Goal: Task Accomplishment & Management: Manage account settings

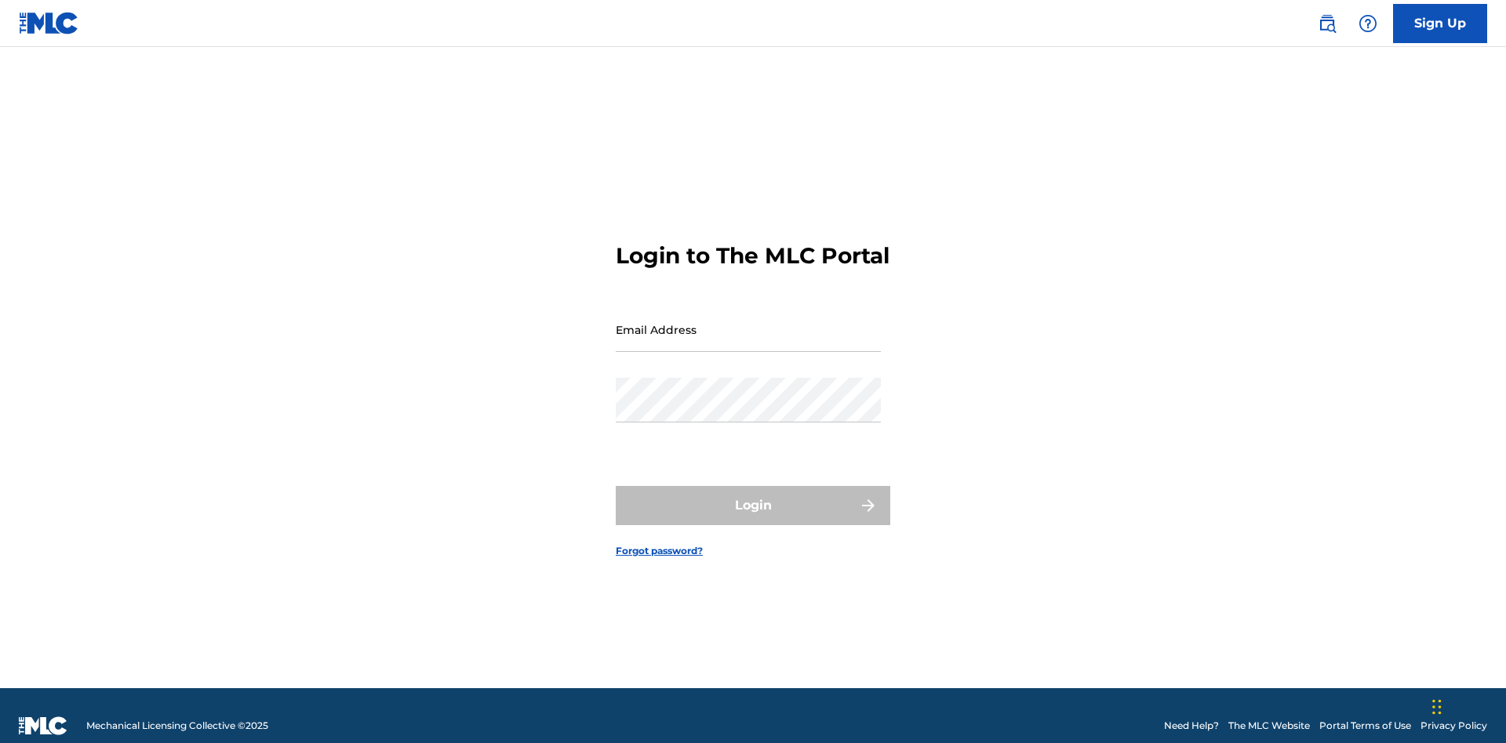
scroll to position [20, 0]
click at [748, 322] on input "Email Address" at bounding box center [748, 329] width 265 height 45
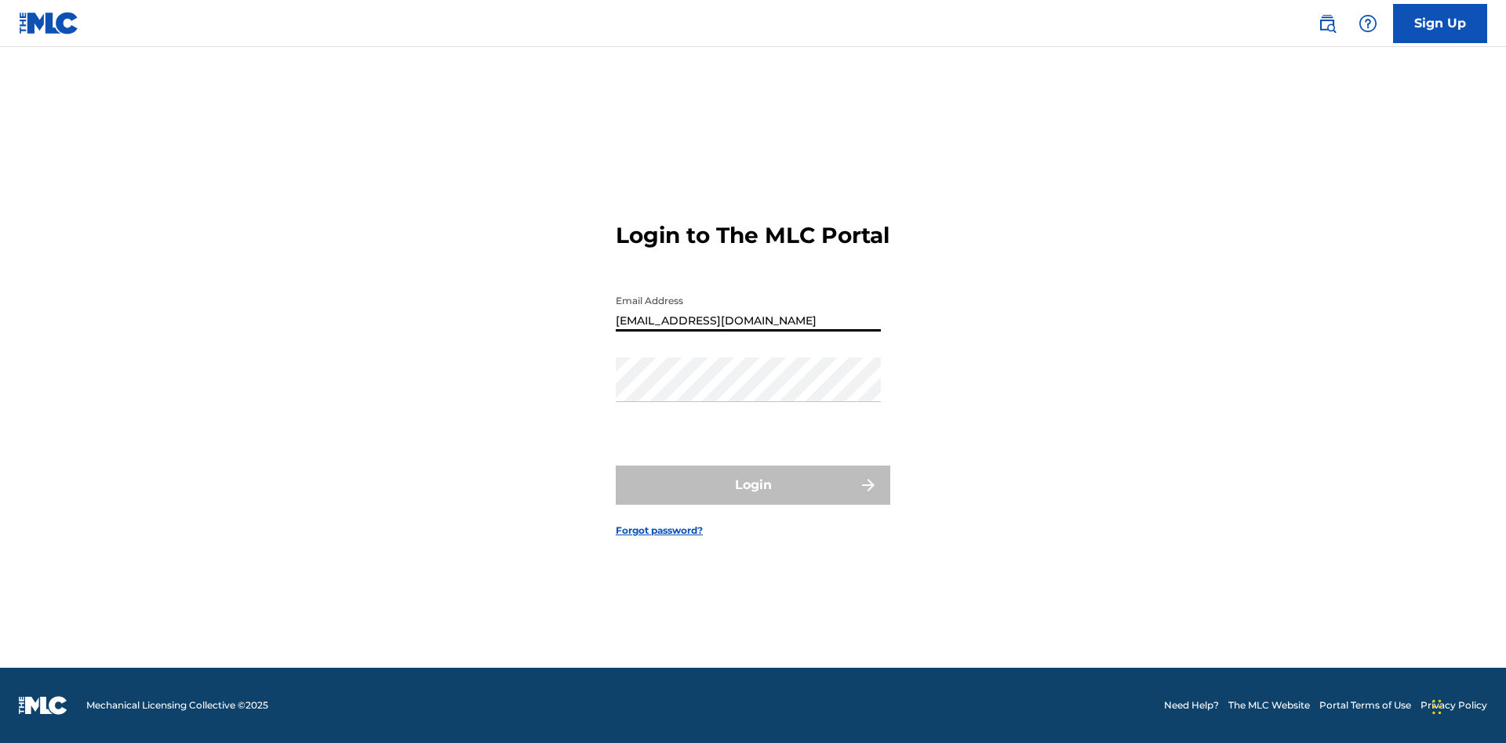
type input "[EMAIL_ADDRESS][DOMAIN_NAME]"
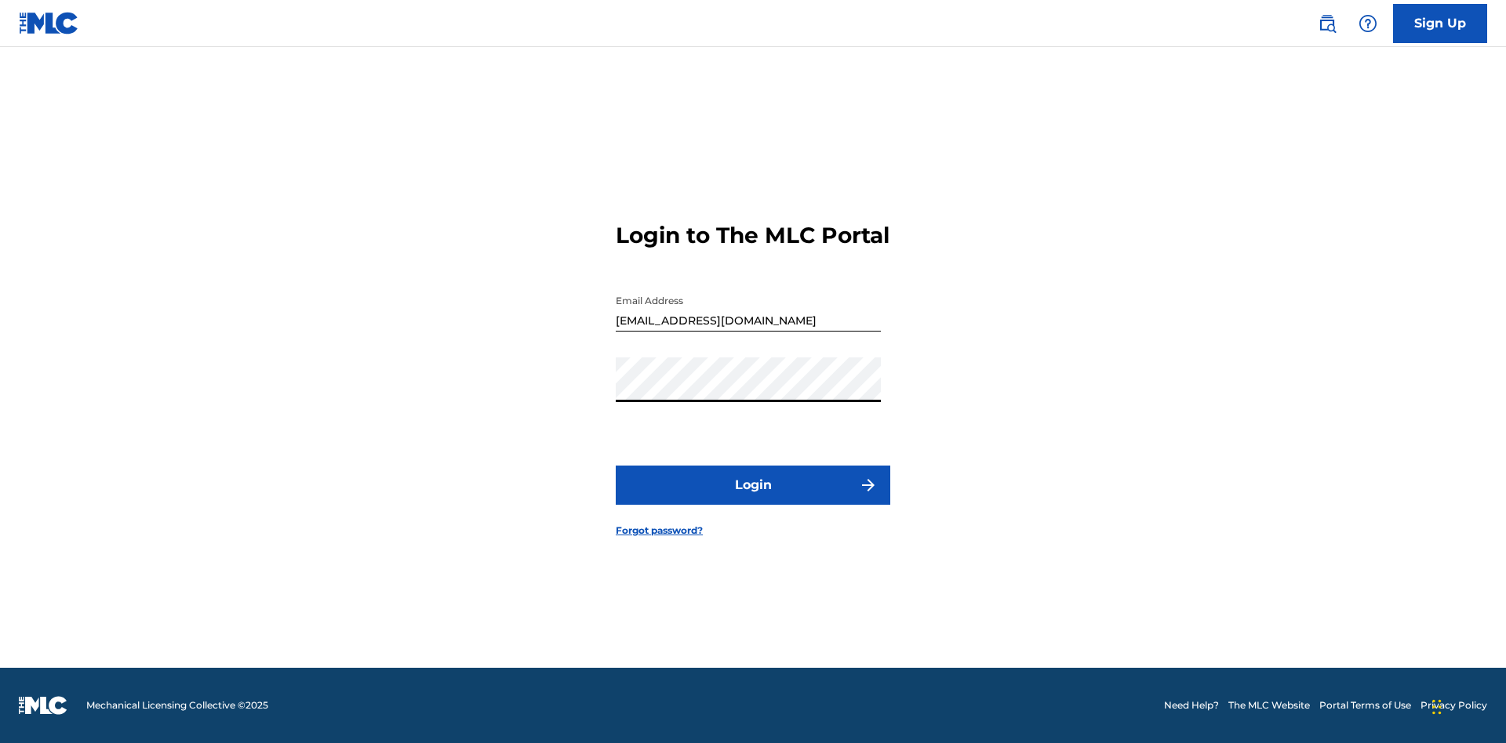
click at [753, 499] on button "Login" at bounding box center [753, 485] width 274 height 39
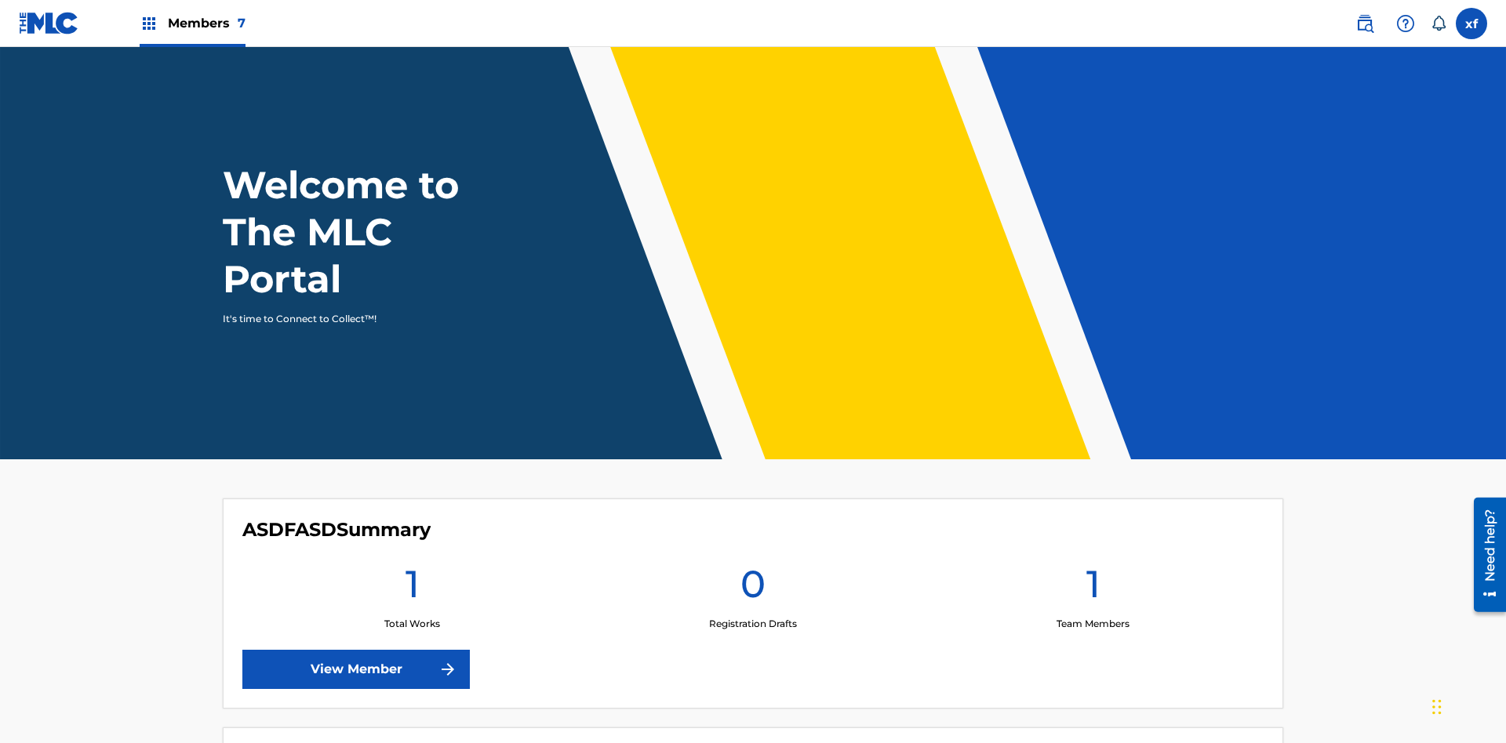
scroll to position [67, 0]
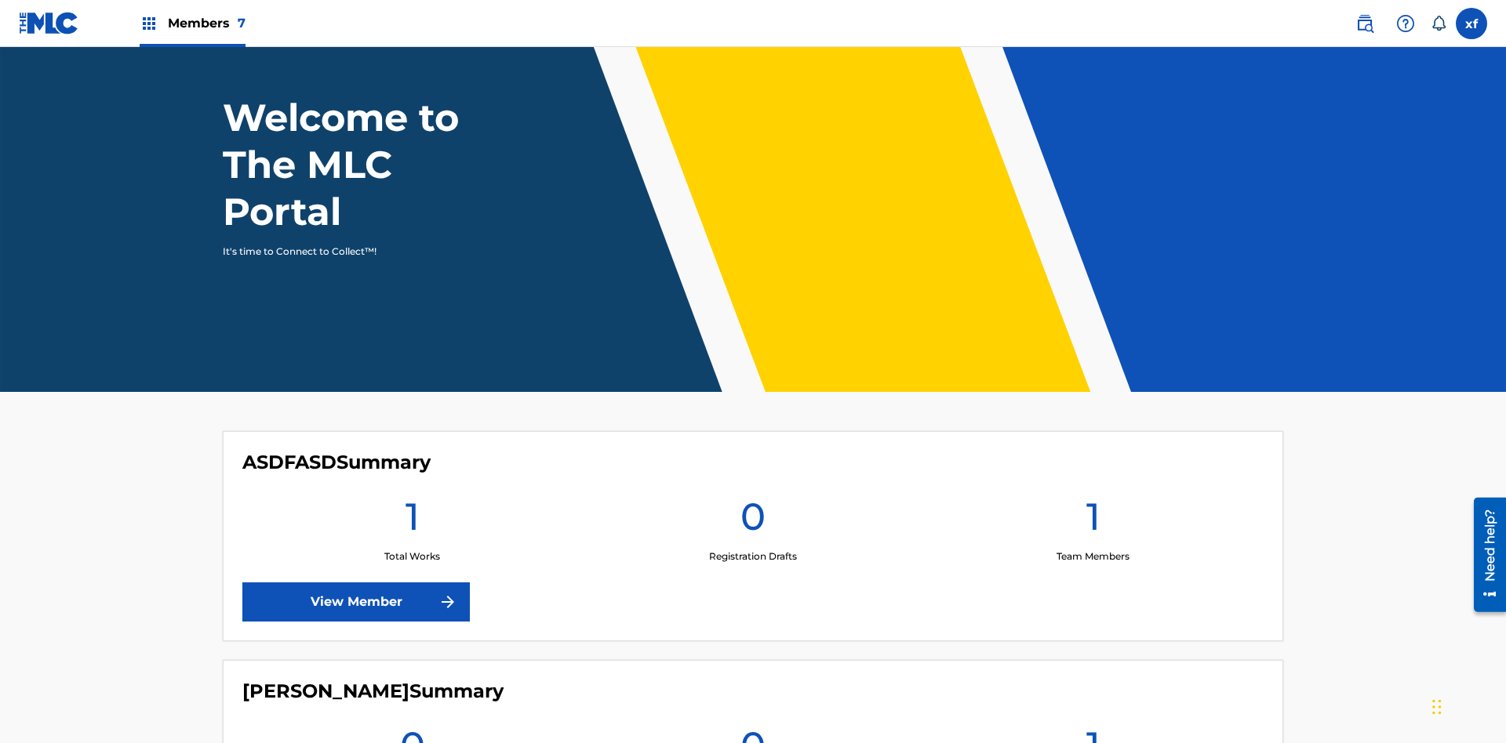
click at [1471, 23] on label at bounding box center [1470, 23] width 31 height 31
click at [1471, 24] on input "xf x4MRteJXM0 ft1qU24xvZ [EMAIL_ADDRESS][DOMAIN_NAME] Notification Preferences …" at bounding box center [1471, 24] width 0 height 0
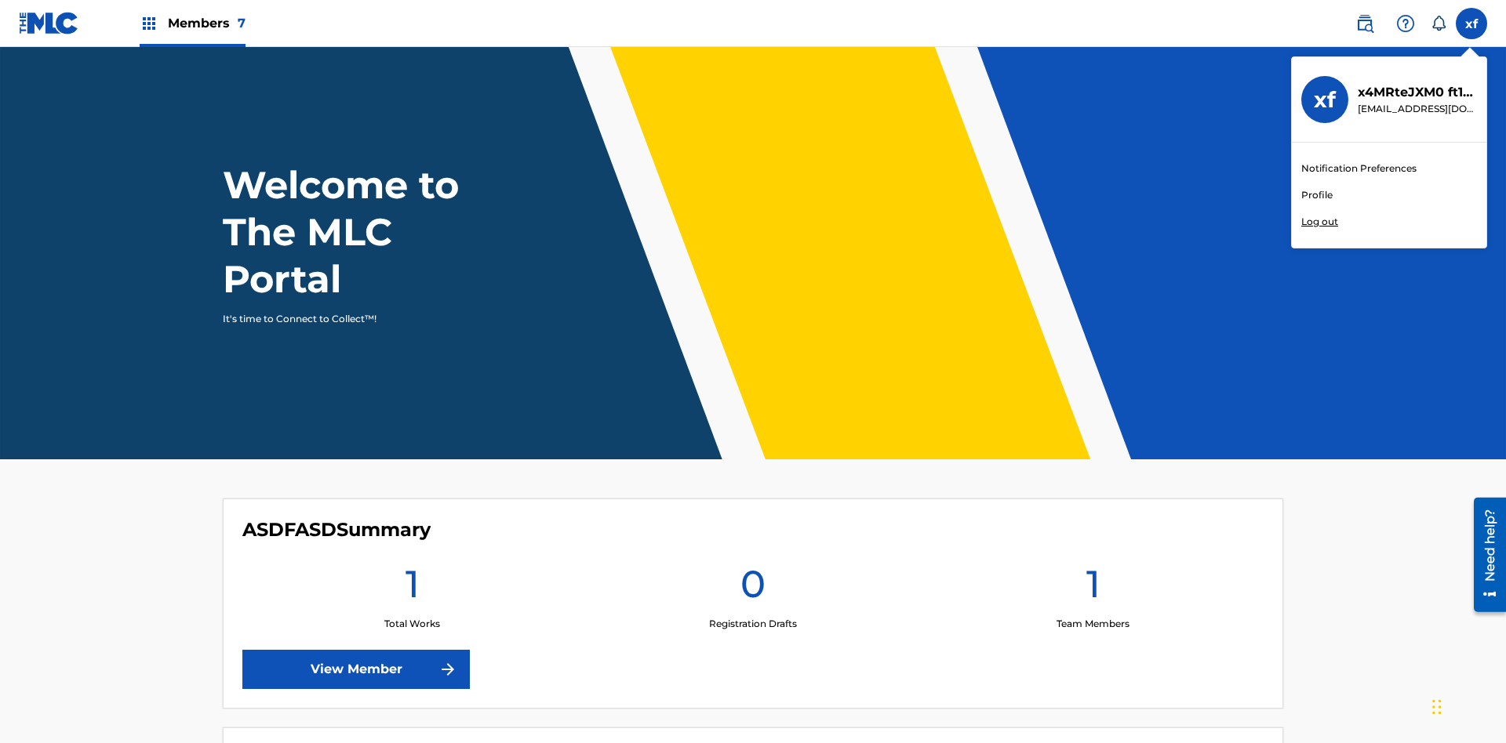
click at [1316, 195] on link "Profile" at bounding box center [1316, 195] width 31 height 14
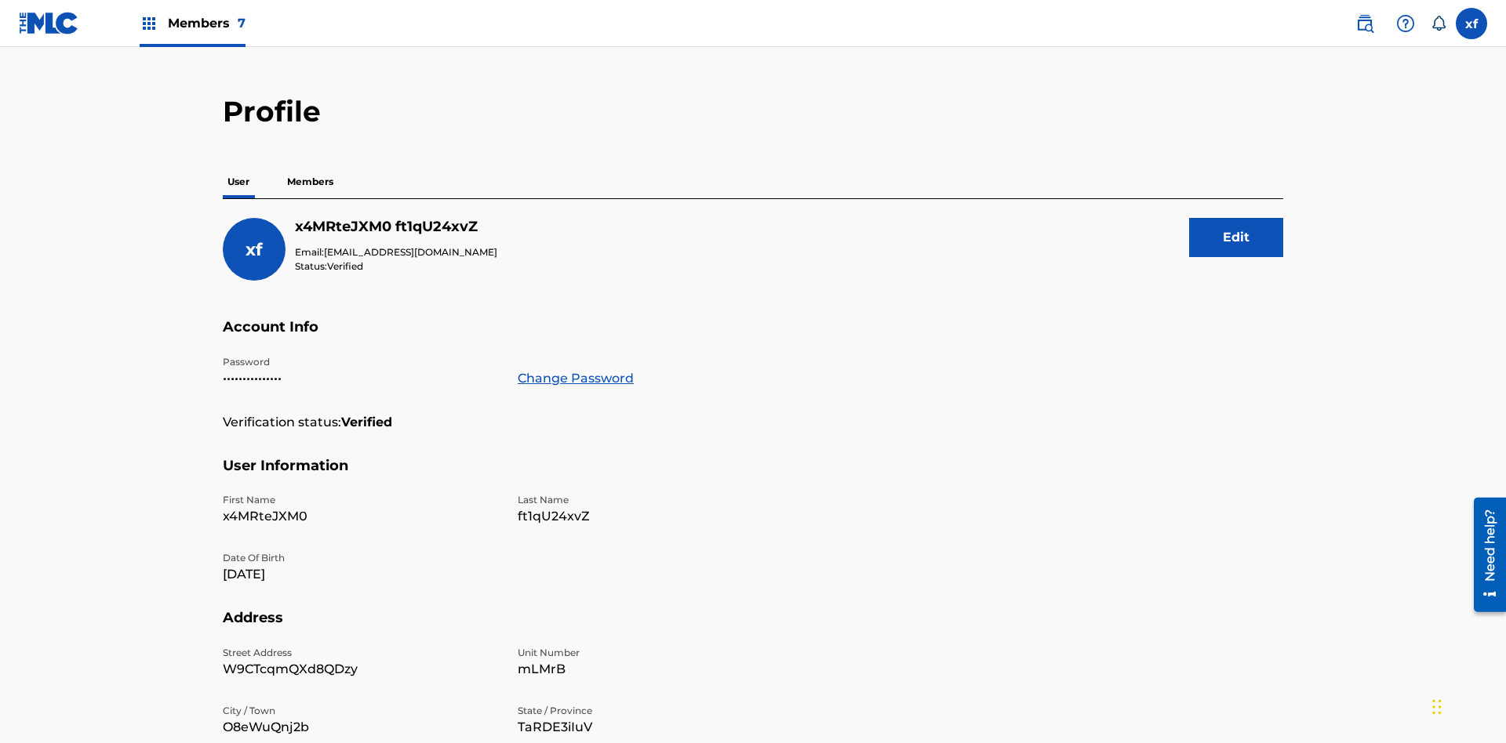
click at [1236, 218] on button "Edit" at bounding box center [1236, 237] width 94 height 39
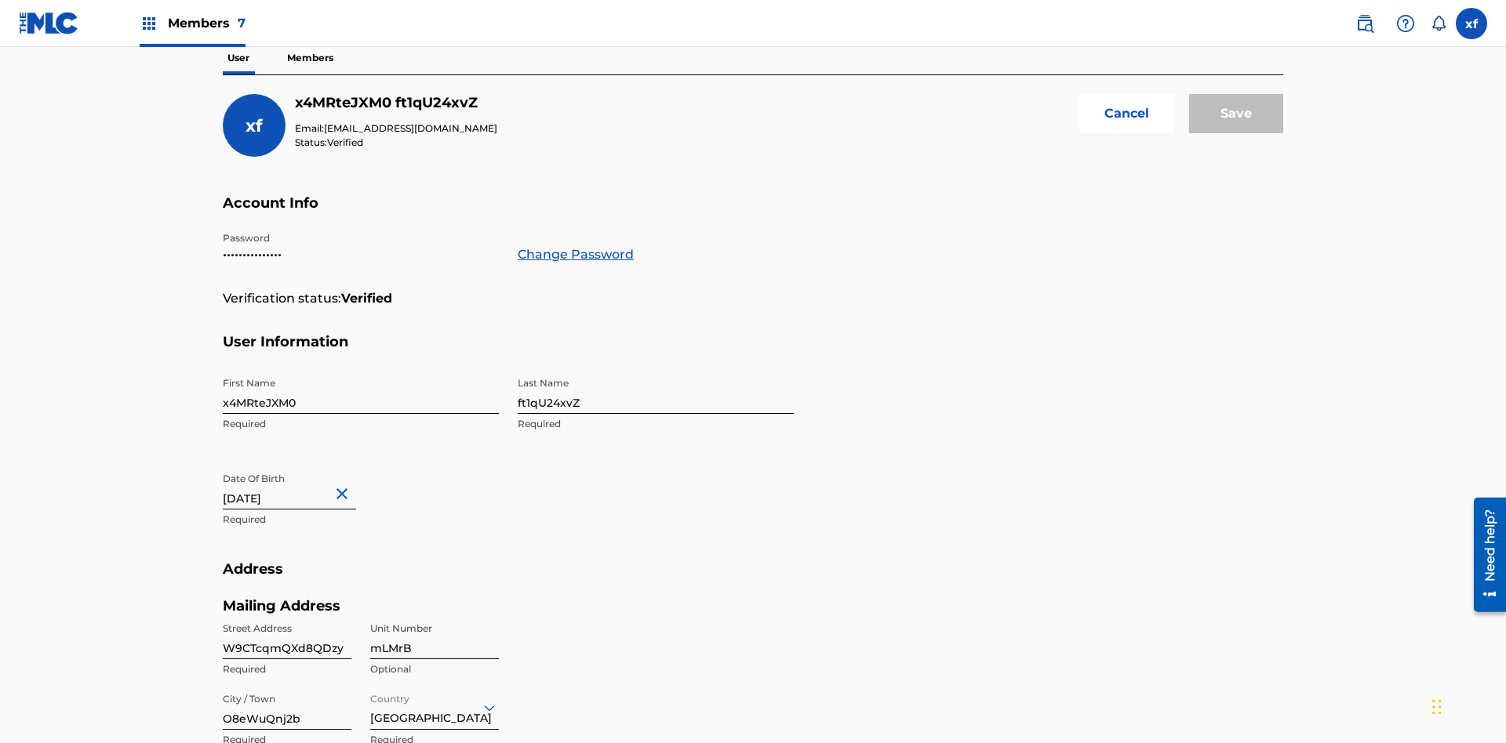
scroll to position [427, 0]
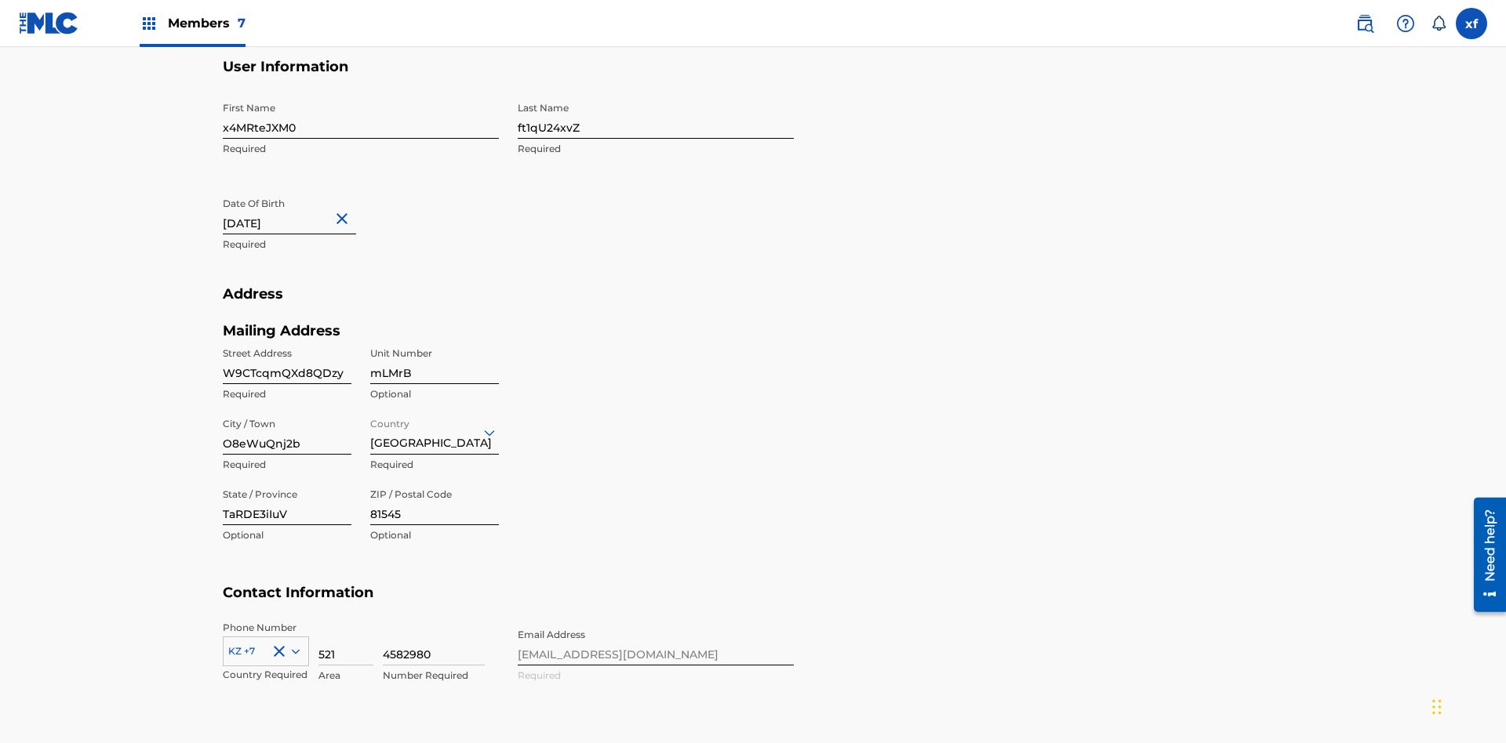
click at [361, 116] on input "x4MRteJXM0" at bounding box center [361, 116] width 276 height 45
type input "qHl9NggbO9"
click at [656, 116] on input "ft1qU24xvZ" at bounding box center [656, 116] width 276 height 45
type input "Q0KkY2kifY"
click at [302, 190] on input "[DATE]" at bounding box center [289, 212] width 133 height 45
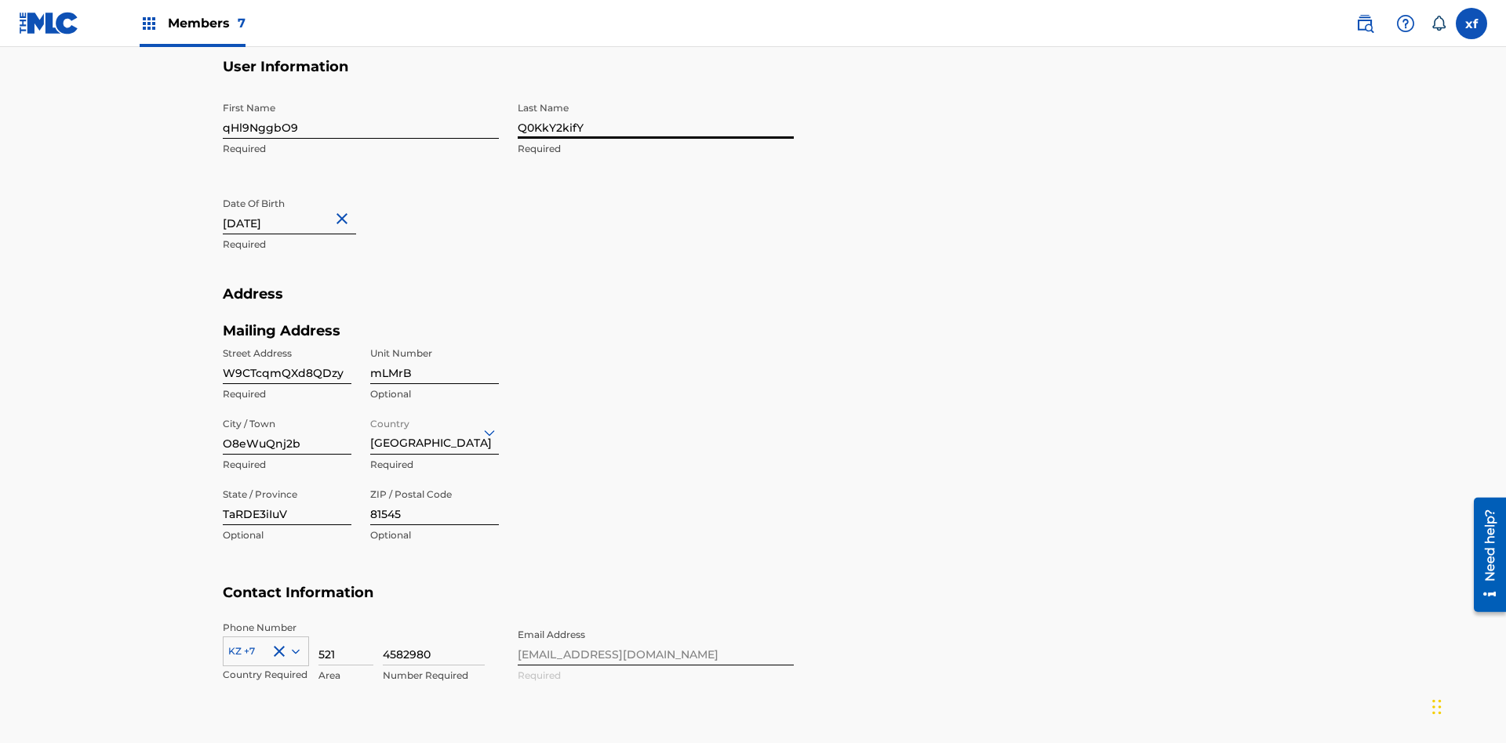
select select "8"
select select "2024"
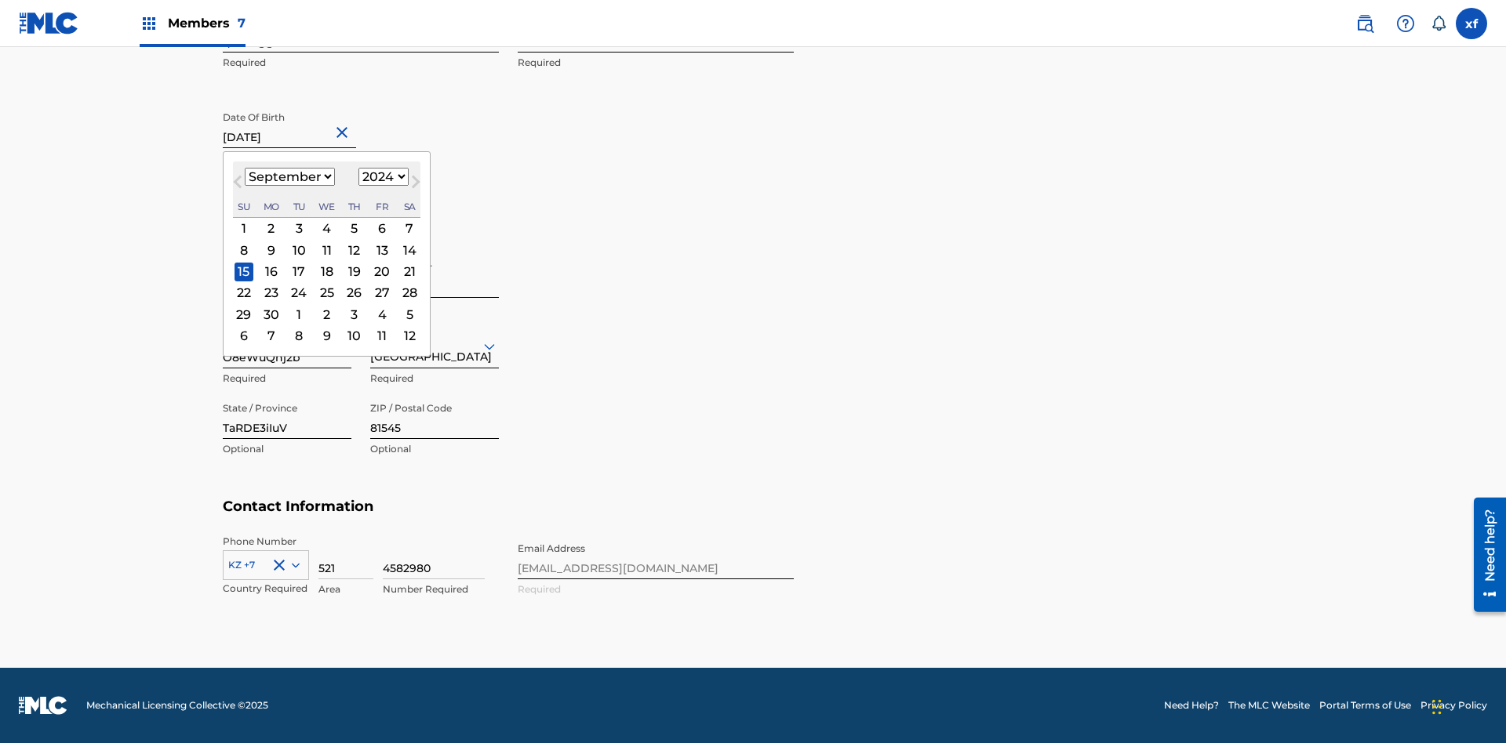
click at [289, 177] on select "January February March April May June July August September October November De…" at bounding box center [290, 177] width 90 height 18
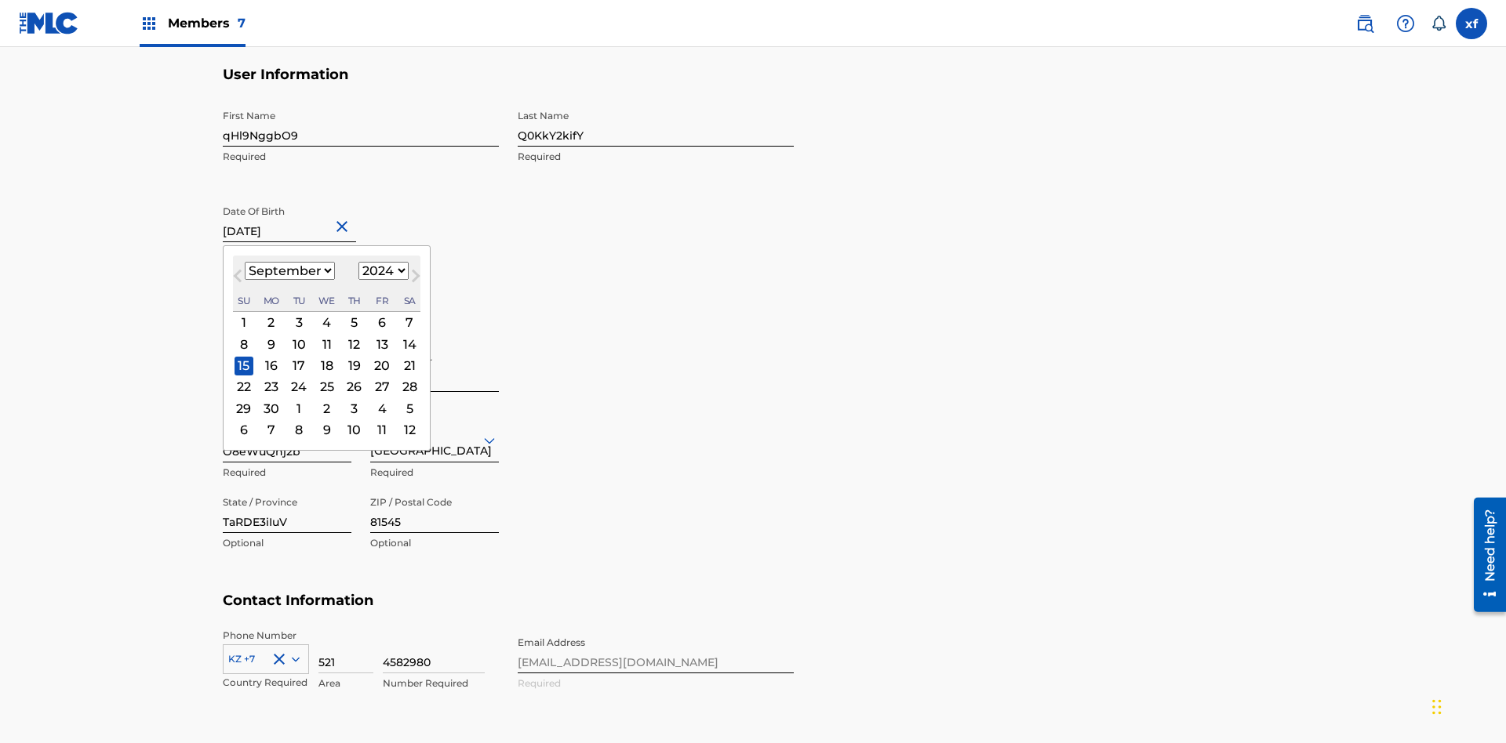
select select "6"
click at [381, 271] on select "1900 1901 1902 1903 1904 1905 1906 1907 1908 1909 1910 1911 1912 1913 1914 1915…" at bounding box center [383, 271] width 50 height 18
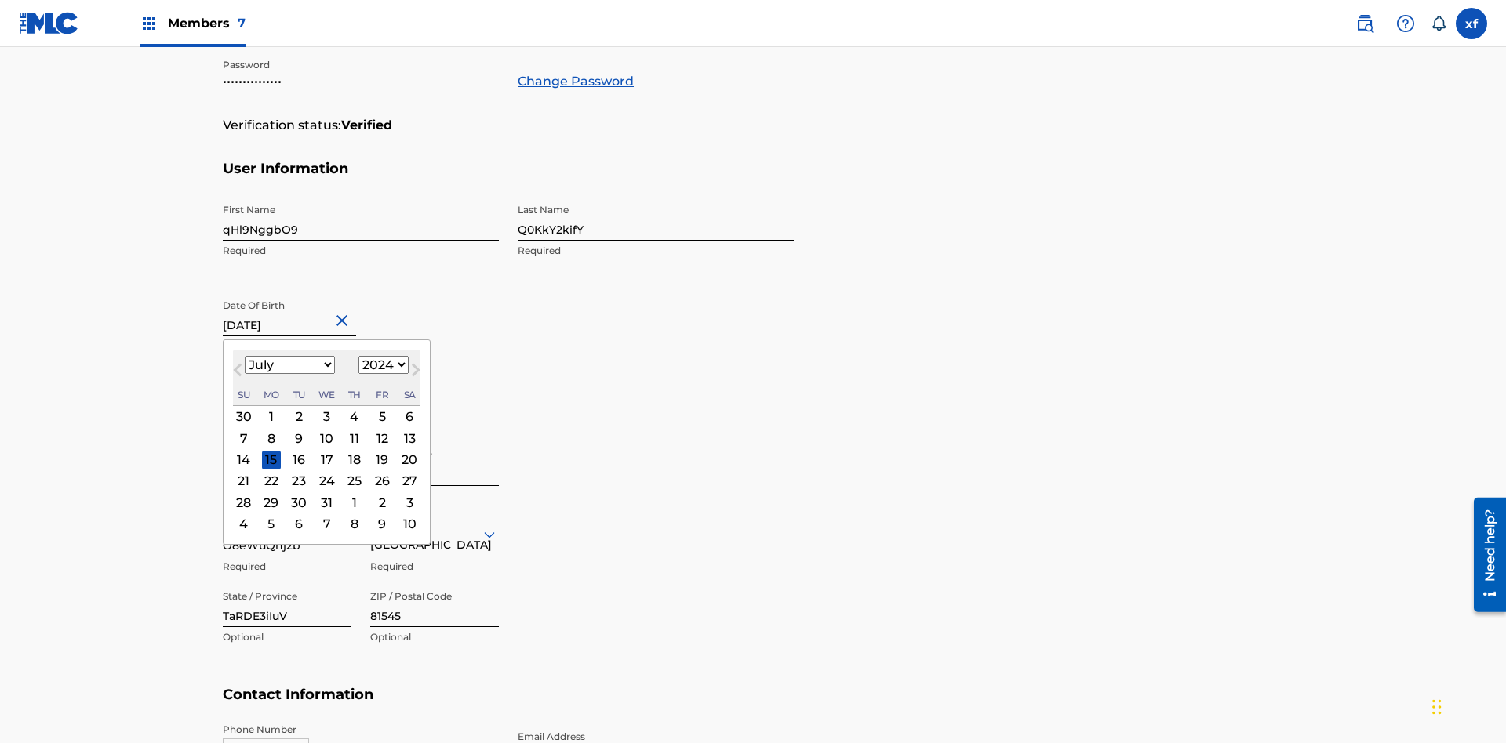
select select "2024"
click at [381, 365] on select "1900 1901 1902 1903 1904 1905 1906 1907 1908 1909 1910 1911 1912 1913 1914 1915…" at bounding box center [383, 365] width 50 height 18
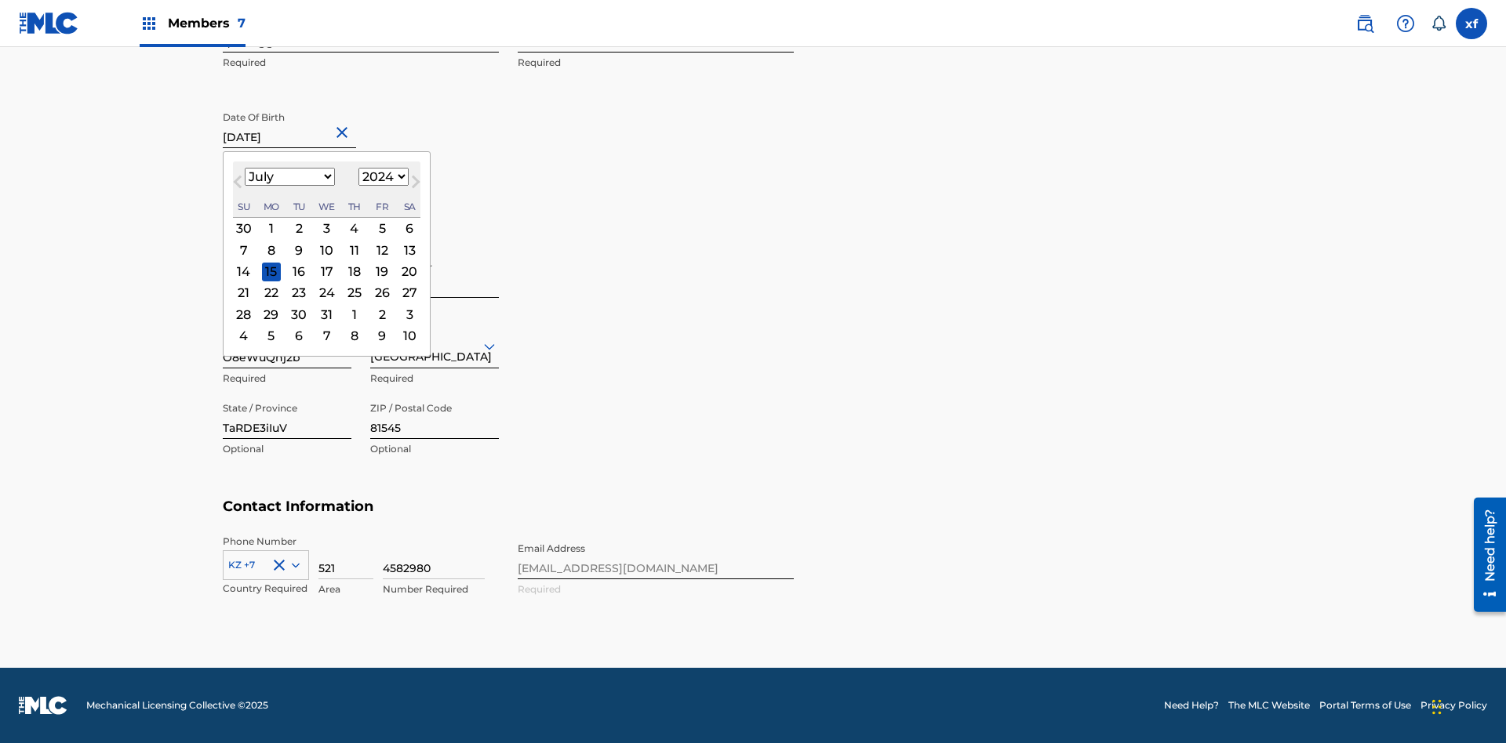
click at [352, 271] on div "18" at bounding box center [354, 272] width 19 height 19
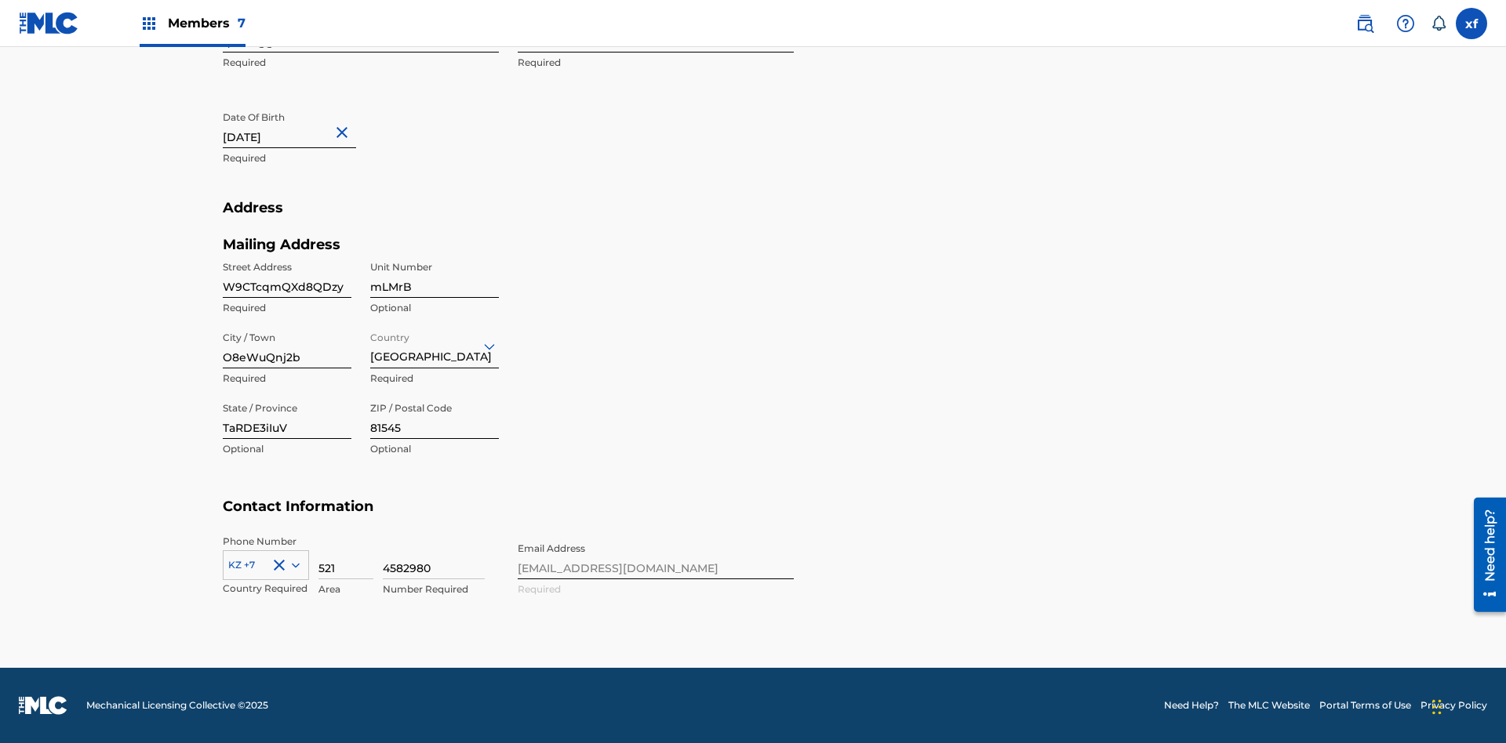
type input "[DATE]"
click at [287, 275] on input "W9CTcqmQXd8QDzy" at bounding box center [287, 275] width 129 height 45
type input "6CMa61Ox3ozM34p"
click at [434, 275] on input "mLMrB" at bounding box center [434, 275] width 129 height 45
type input "fCUZi"
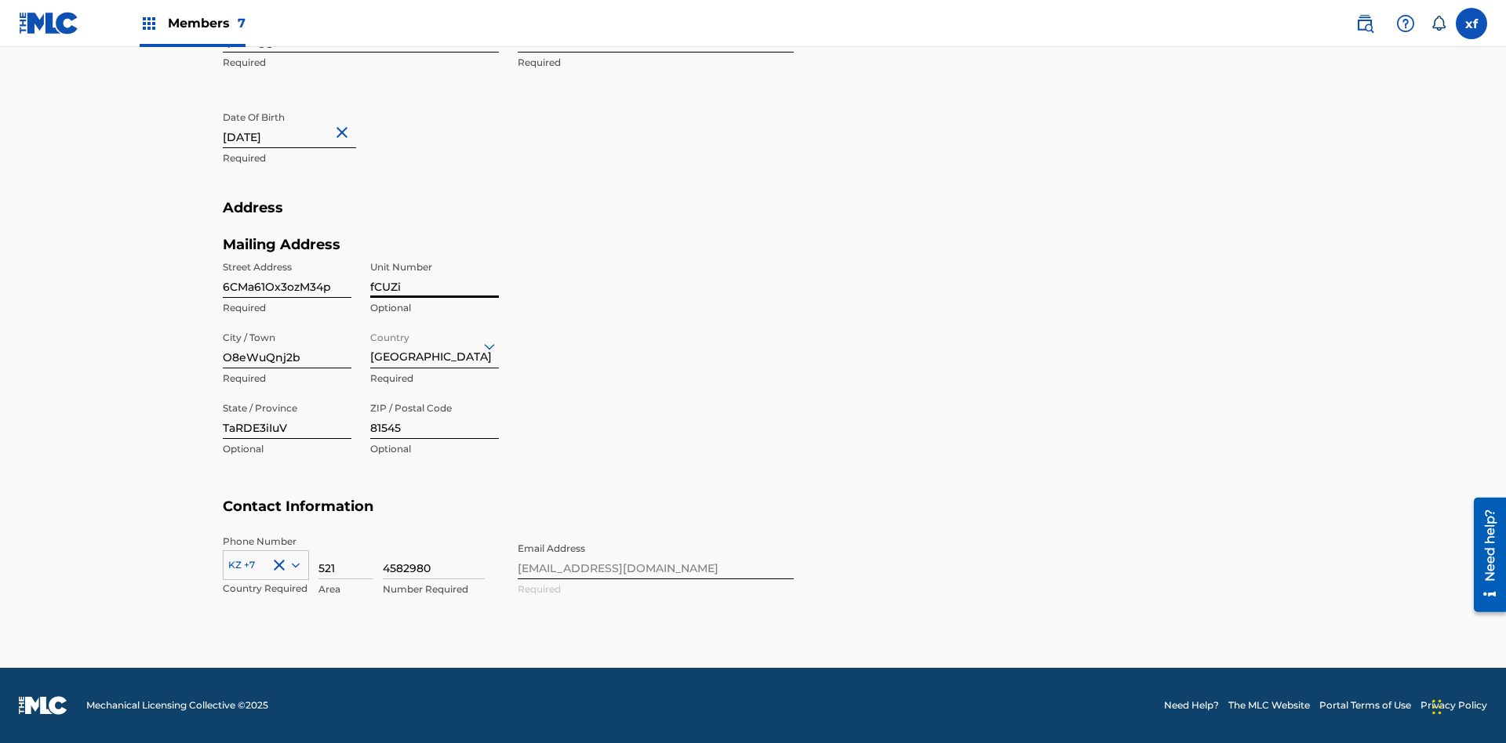
click at [287, 346] on input "O8eWuQnj2b" at bounding box center [287, 346] width 129 height 45
type input "d6NEeNbQdd"
click at [371, 346] on input "Country" at bounding box center [371, 346] width 3 height 16
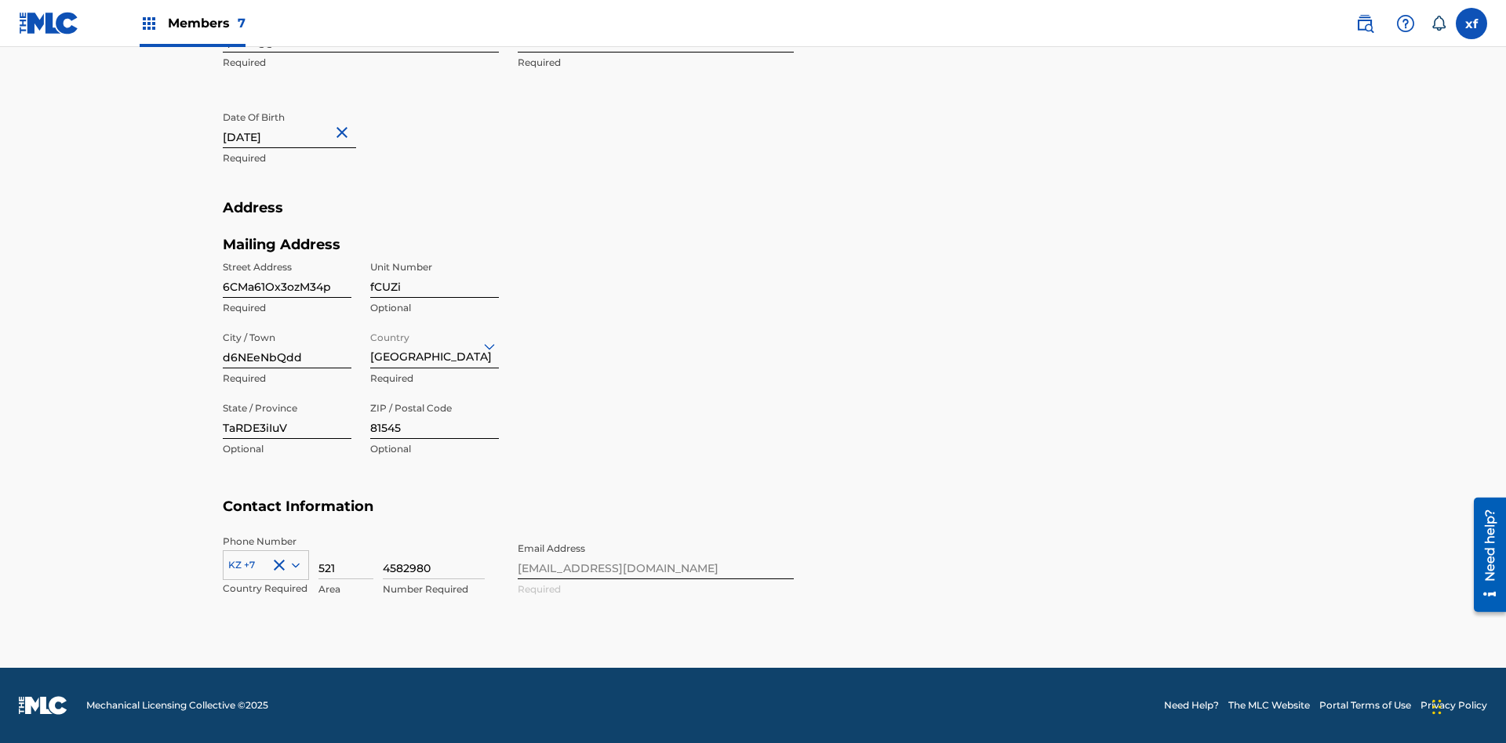
click at [287, 416] on input "TaRDE3iIuV" at bounding box center [287, 416] width 129 height 45
type input "8vO0WAqVvZ"
click at [434, 416] on input "81545" at bounding box center [434, 416] width 129 height 45
type input "75250"
click at [292, 565] on icon at bounding box center [296, 565] width 8 height 5
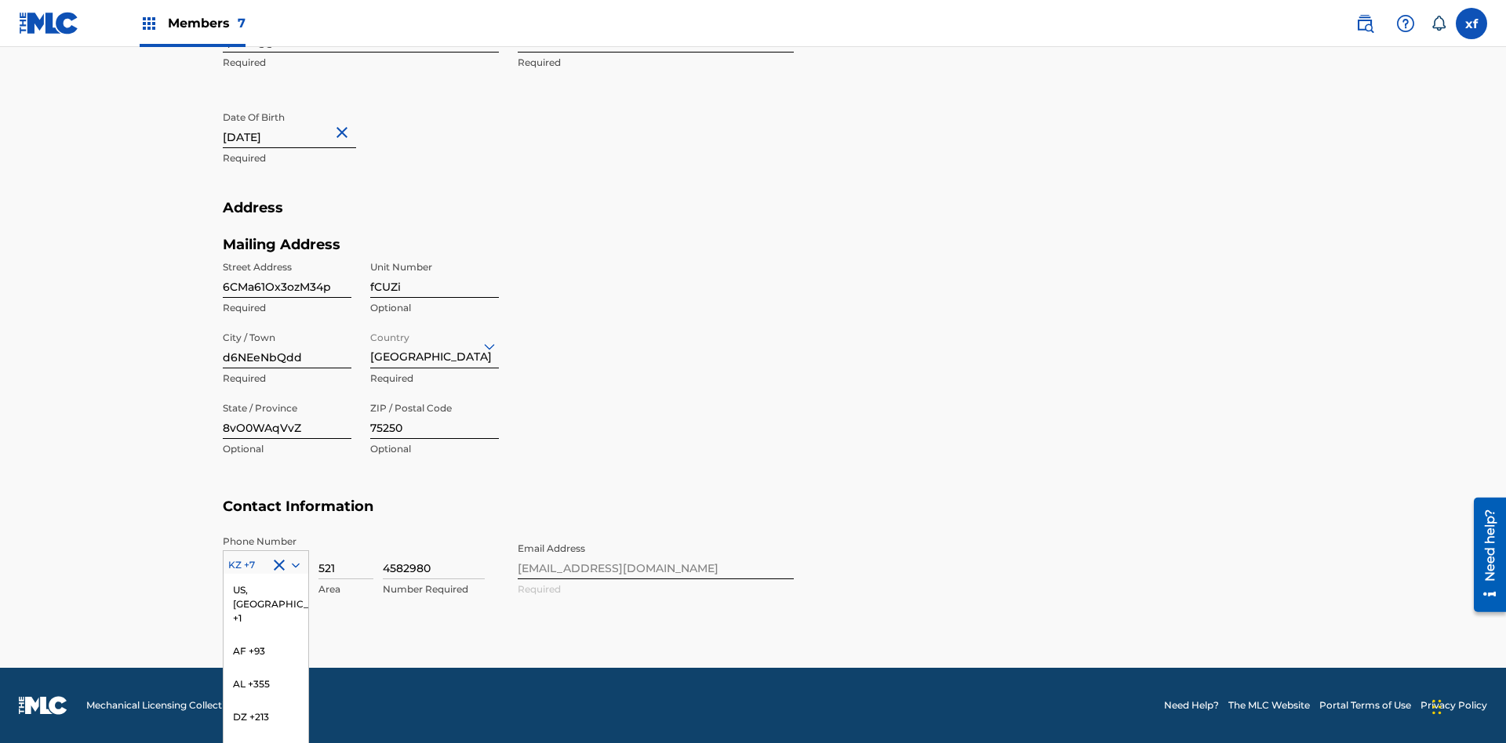
click at [346, 557] on input "521" at bounding box center [345, 557] width 55 height 45
type input "581"
click at [434, 557] on input "4582980" at bounding box center [434, 557] width 102 height 45
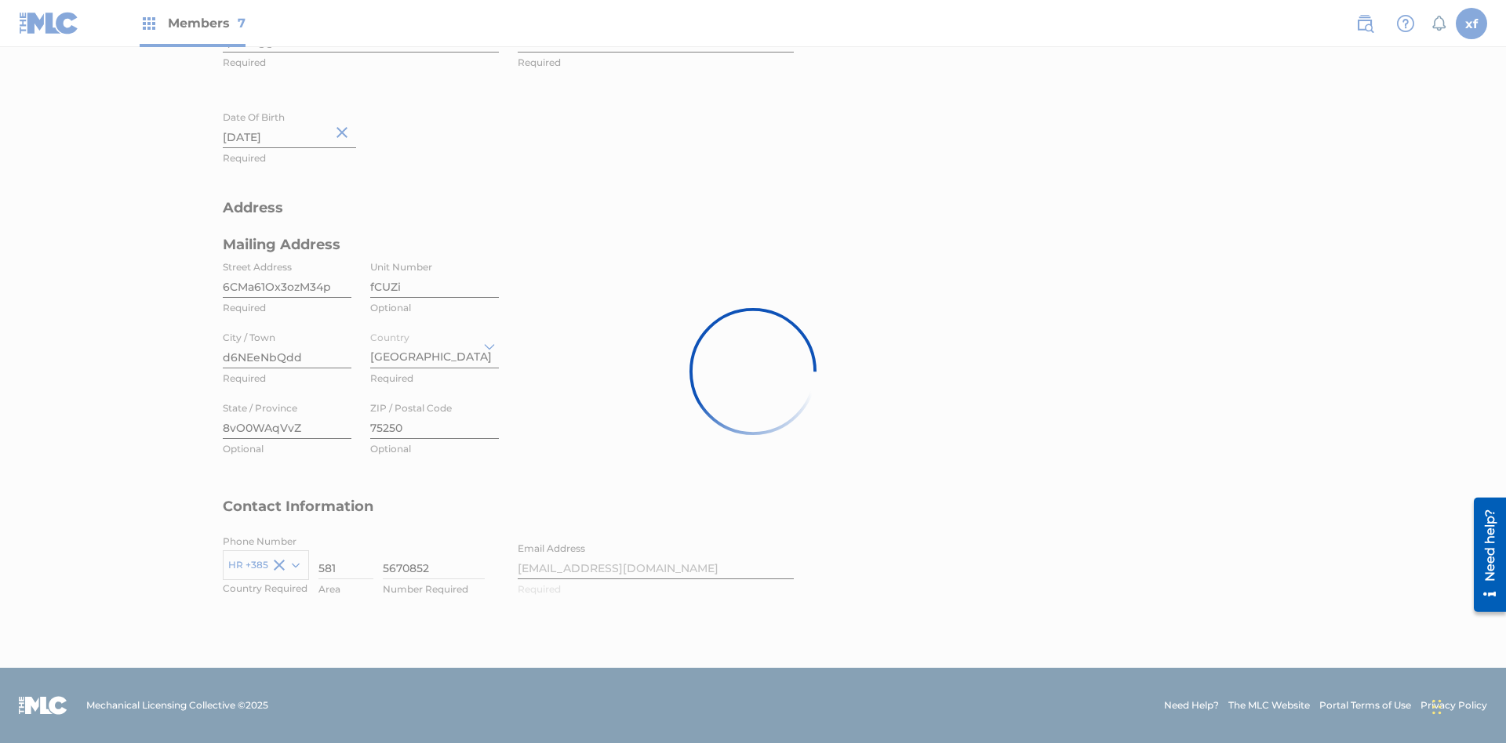
scroll to position [312, 0]
